Goal: Browse casually

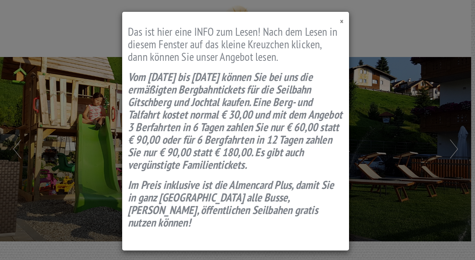
click at [342, 22] on span "×" at bounding box center [341, 21] width 3 height 10
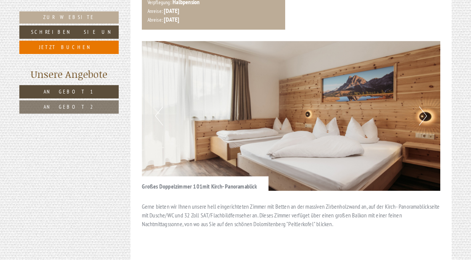
scroll to position [414, 0]
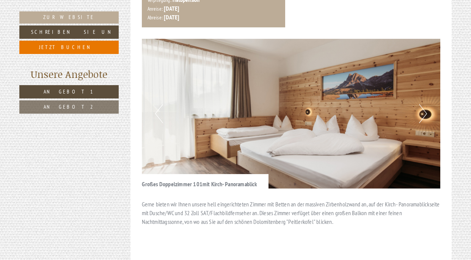
click at [426, 104] on button "Next" at bounding box center [423, 113] width 8 height 19
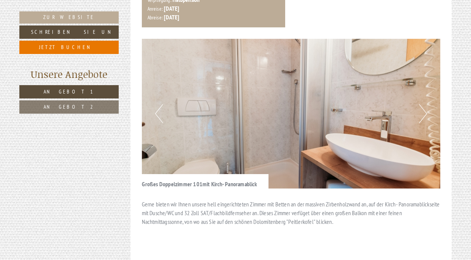
click at [424, 104] on button "Next" at bounding box center [423, 113] width 8 height 19
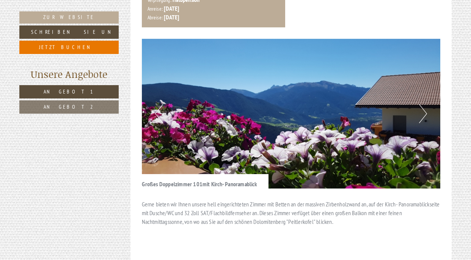
click at [427, 104] on button "Next" at bounding box center [423, 113] width 8 height 19
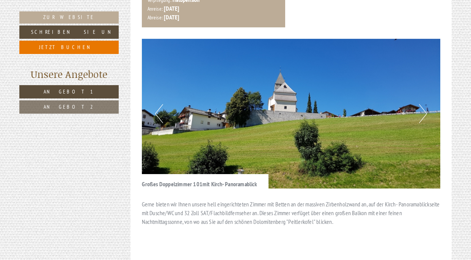
click at [435, 96] on img at bounding box center [291, 114] width 299 height 150
click at [427, 104] on button "Next" at bounding box center [423, 113] width 8 height 19
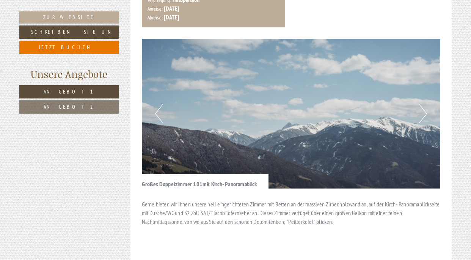
click at [428, 94] on img at bounding box center [291, 114] width 299 height 150
click at [422, 104] on button "Next" at bounding box center [423, 113] width 8 height 19
click at [427, 95] on img at bounding box center [291, 114] width 299 height 150
click at [426, 104] on button "Next" at bounding box center [423, 113] width 8 height 19
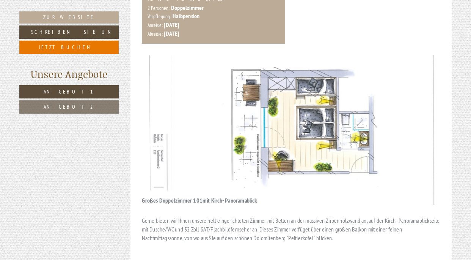
scroll to position [397, 0]
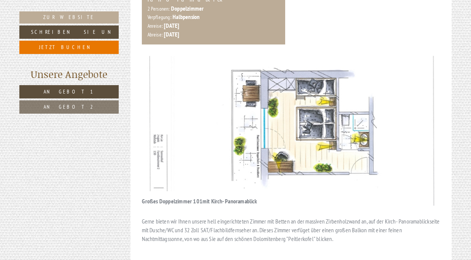
click at [341, 108] on img at bounding box center [291, 131] width 299 height 150
click at [286, 110] on img at bounding box center [291, 131] width 299 height 150
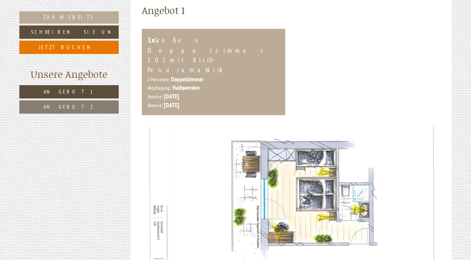
scroll to position [325, 0]
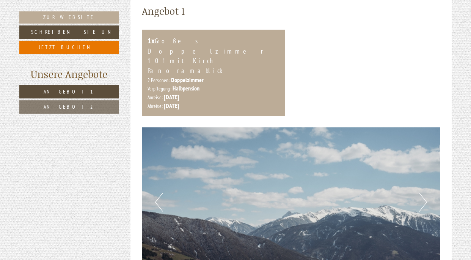
click at [427, 192] on button "Next" at bounding box center [423, 201] width 8 height 19
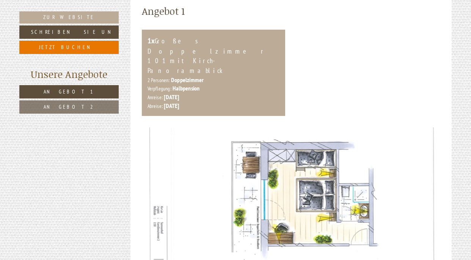
click at [220, 182] on img at bounding box center [291, 202] width 299 height 150
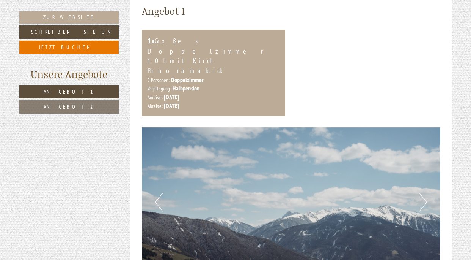
click at [153, 173] on img at bounding box center [291, 202] width 299 height 150
click at [152, 183] on img at bounding box center [291, 202] width 299 height 150
click at [156, 192] on button "Previous" at bounding box center [159, 201] width 8 height 19
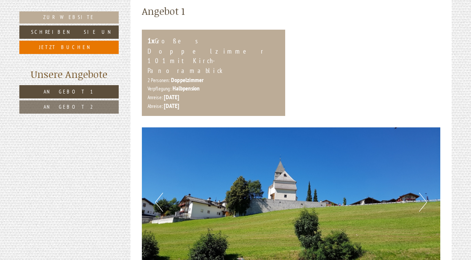
click at [158, 192] on button "Previous" at bounding box center [159, 201] width 8 height 19
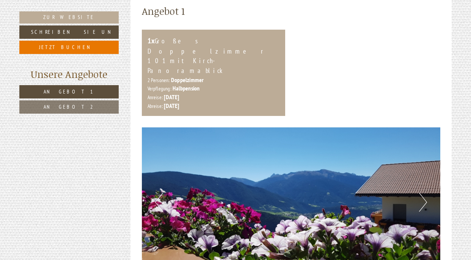
click at [161, 192] on button "Previous" at bounding box center [159, 201] width 8 height 19
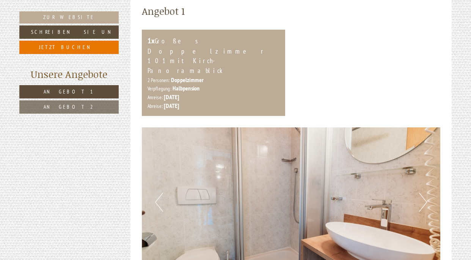
click at [160, 192] on button "Previous" at bounding box center [159, 201] width 8 height 19
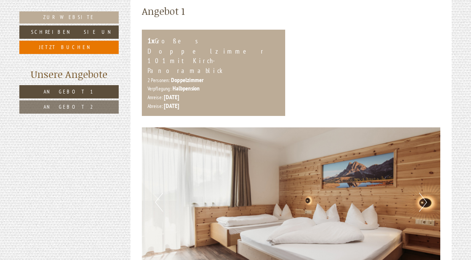
click at [155, 177] on img at bounding box center [291, 202] width 299 height 150
click at [158, 192] on button "Previous" at bounding box center [159, 201] width 8 height 19
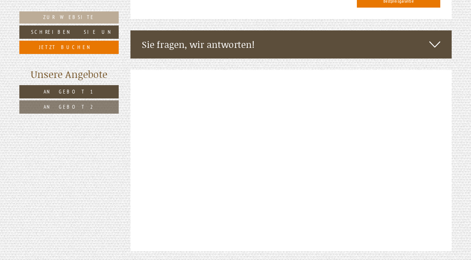
scroll to position [1272, 0]
